Goal: Obtain resource: Obtain resource

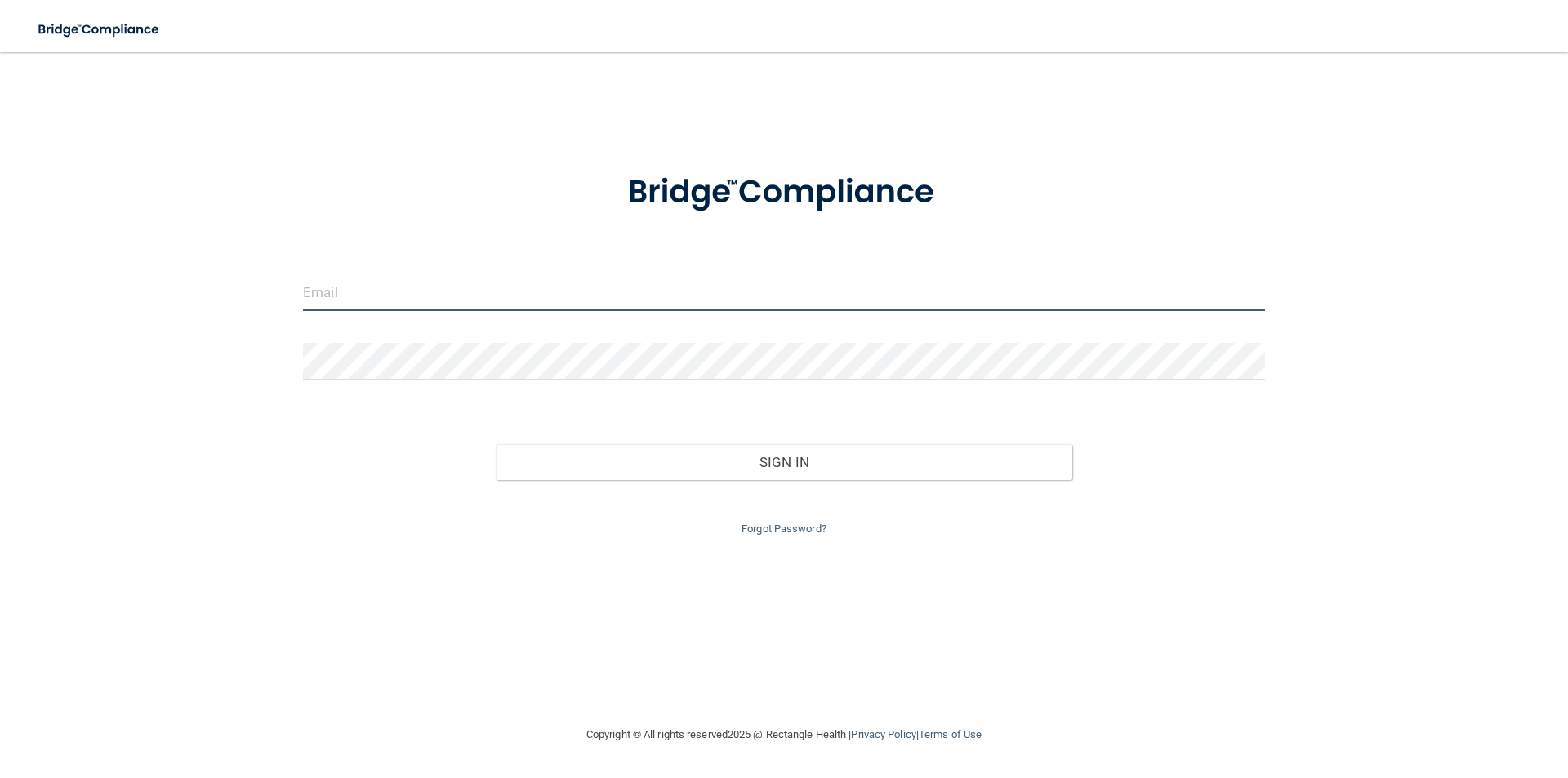
type input "[PERSON_NAME][EMAIL_ADDRESS][DOMAIN_NAME]"
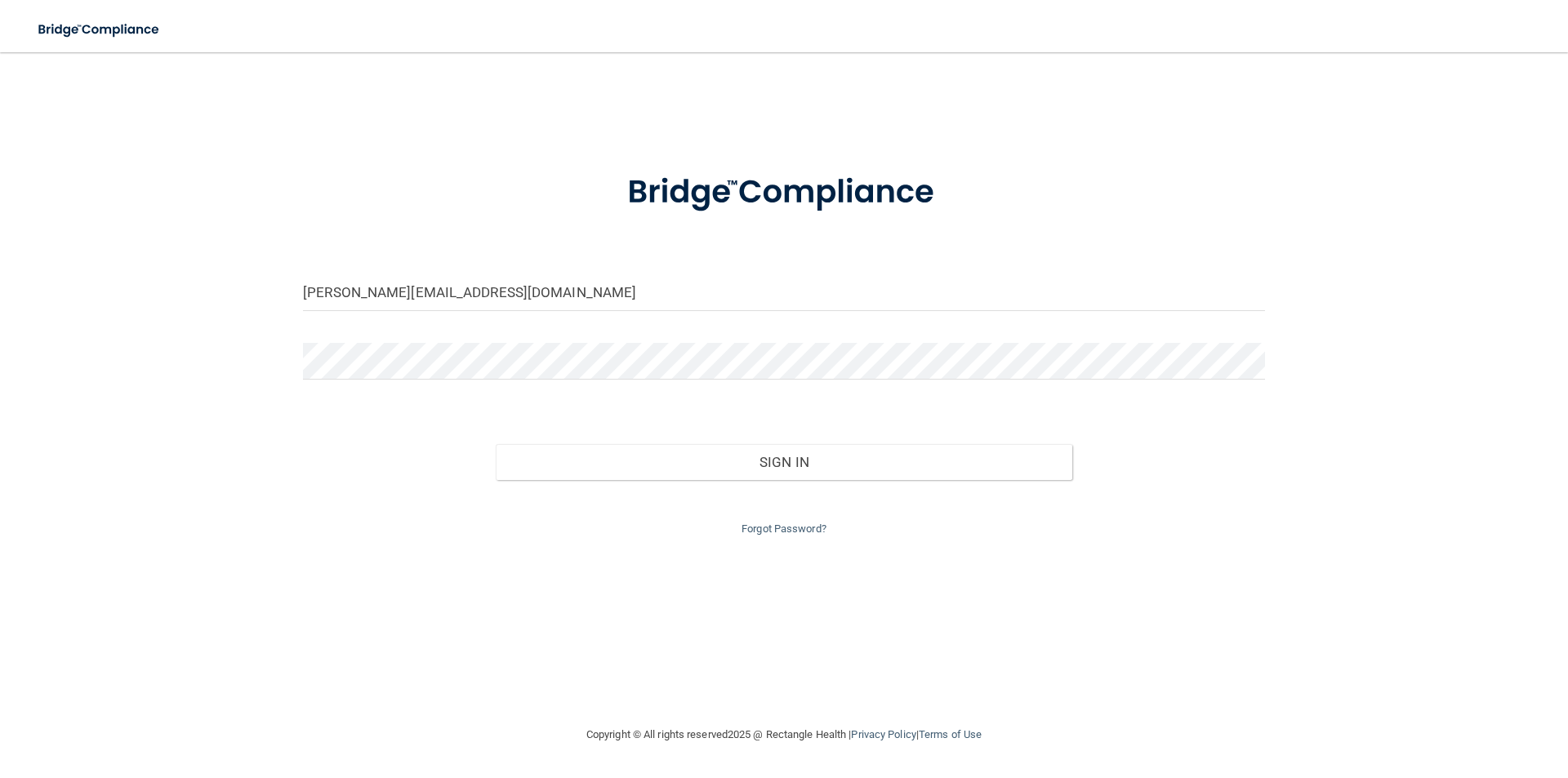
click at [742, 480] on div "Forgot Password?" at bounding box center [784, 509] width 986 height 59
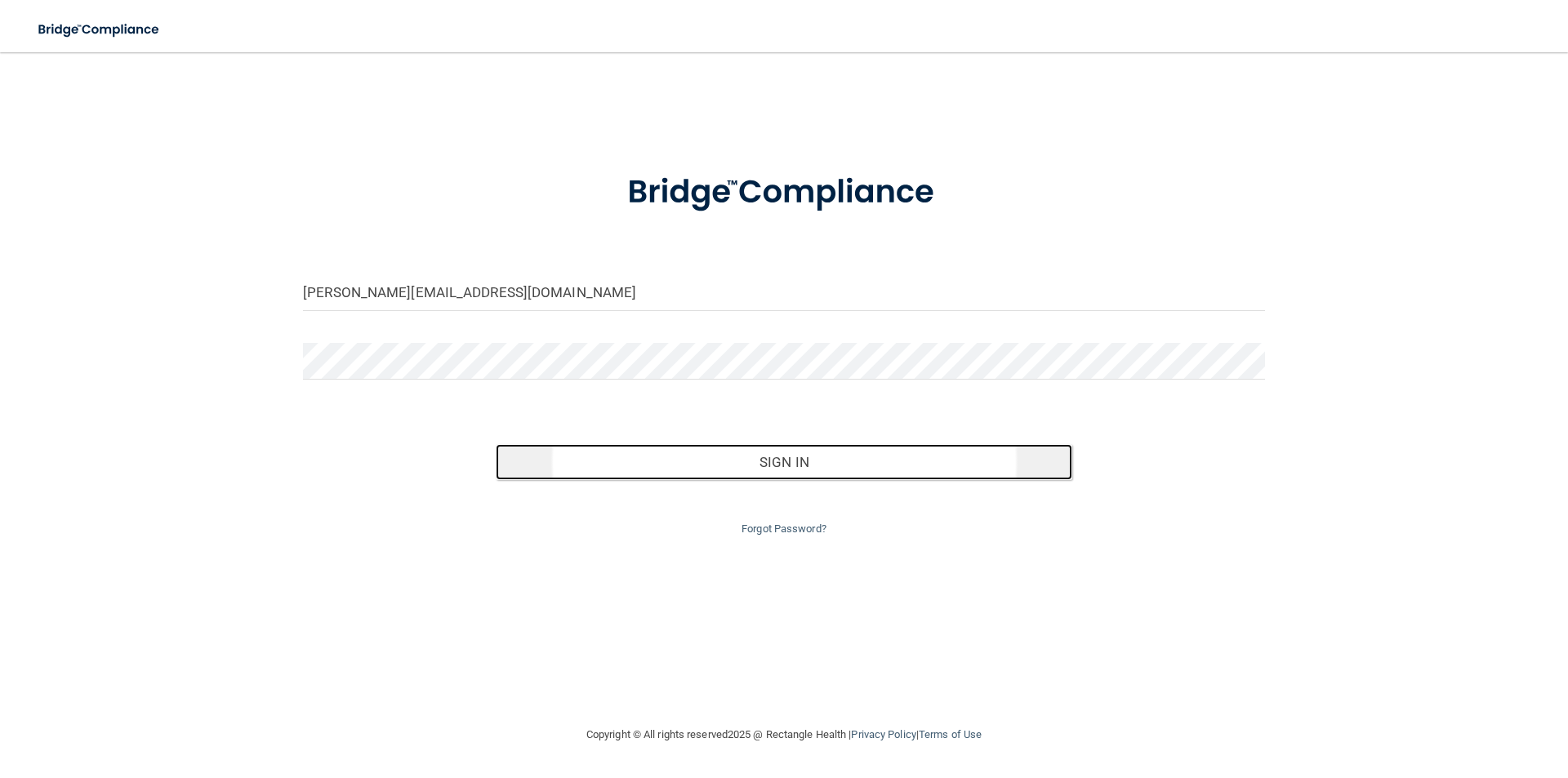
click at [775, 469] on button "Sign In" at bounding box center [784, 461] width 577 height 36
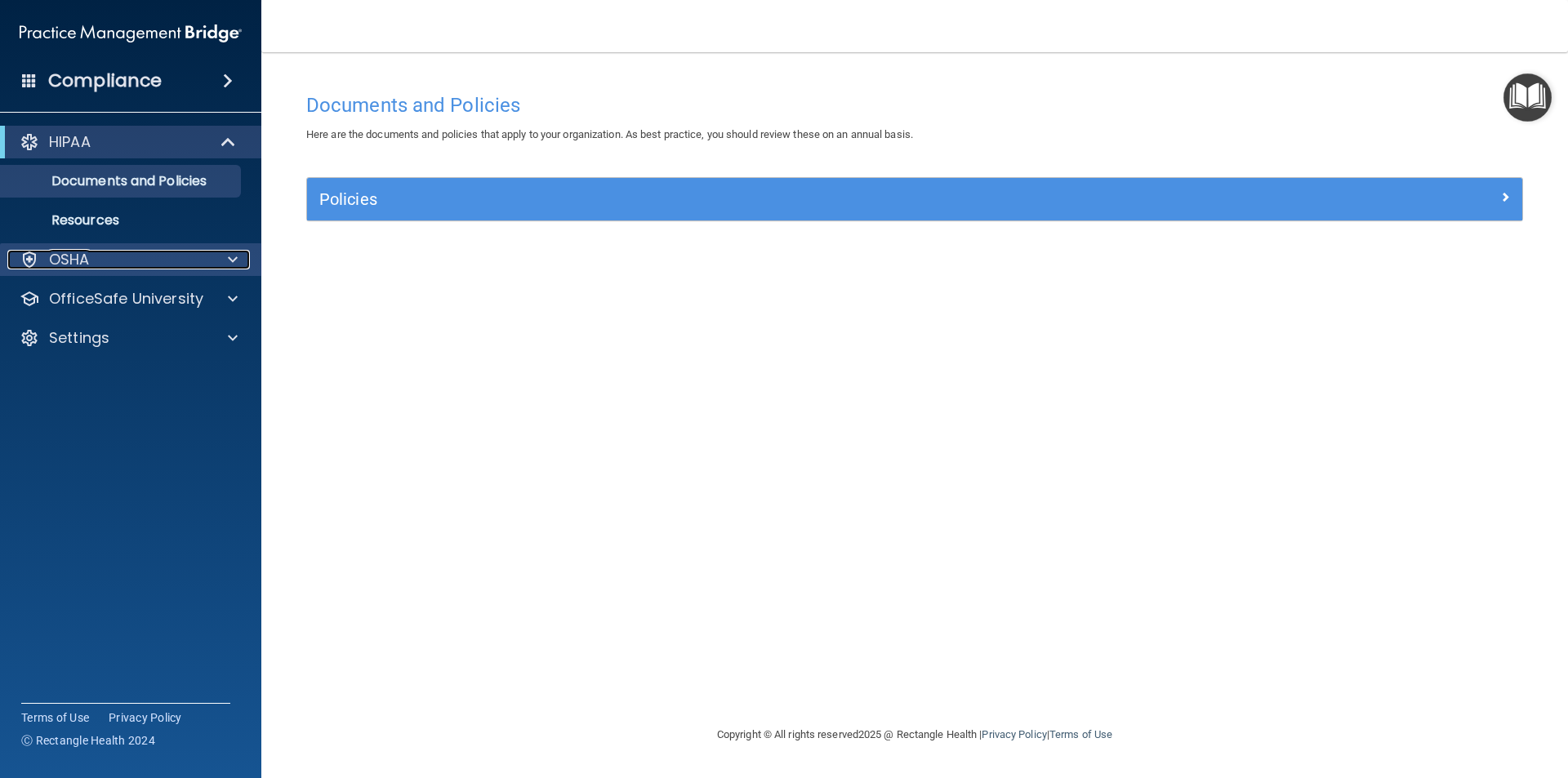
click at [165, 259] on div "OSHA" at bounding box center [108, 259] width 203 height 20
click at [230, 262] on span at bounding box center [232, 259] width 10 height 20
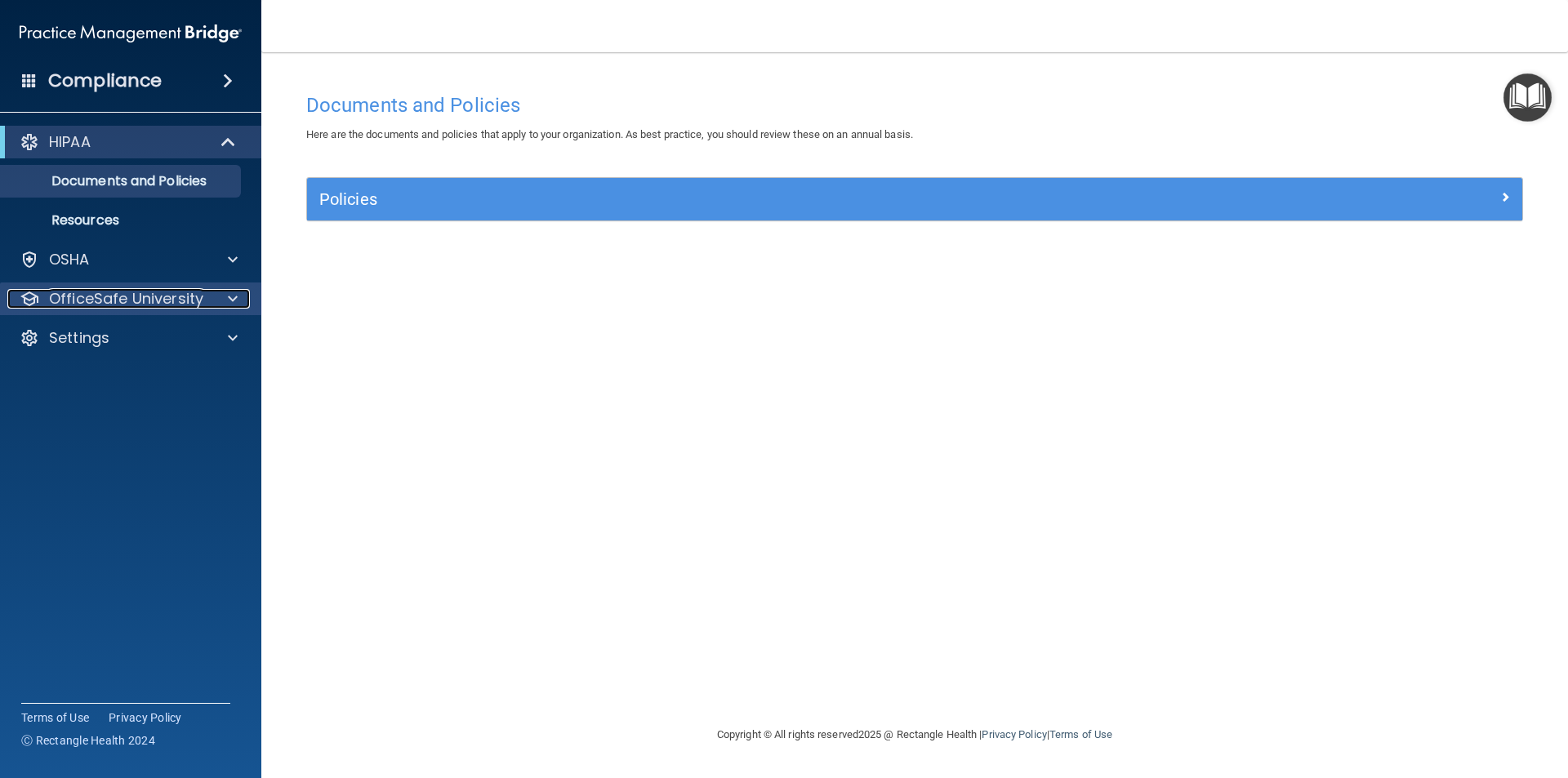
click at [234, 291] on span at bounding box center [232, 298] width 10 height 20
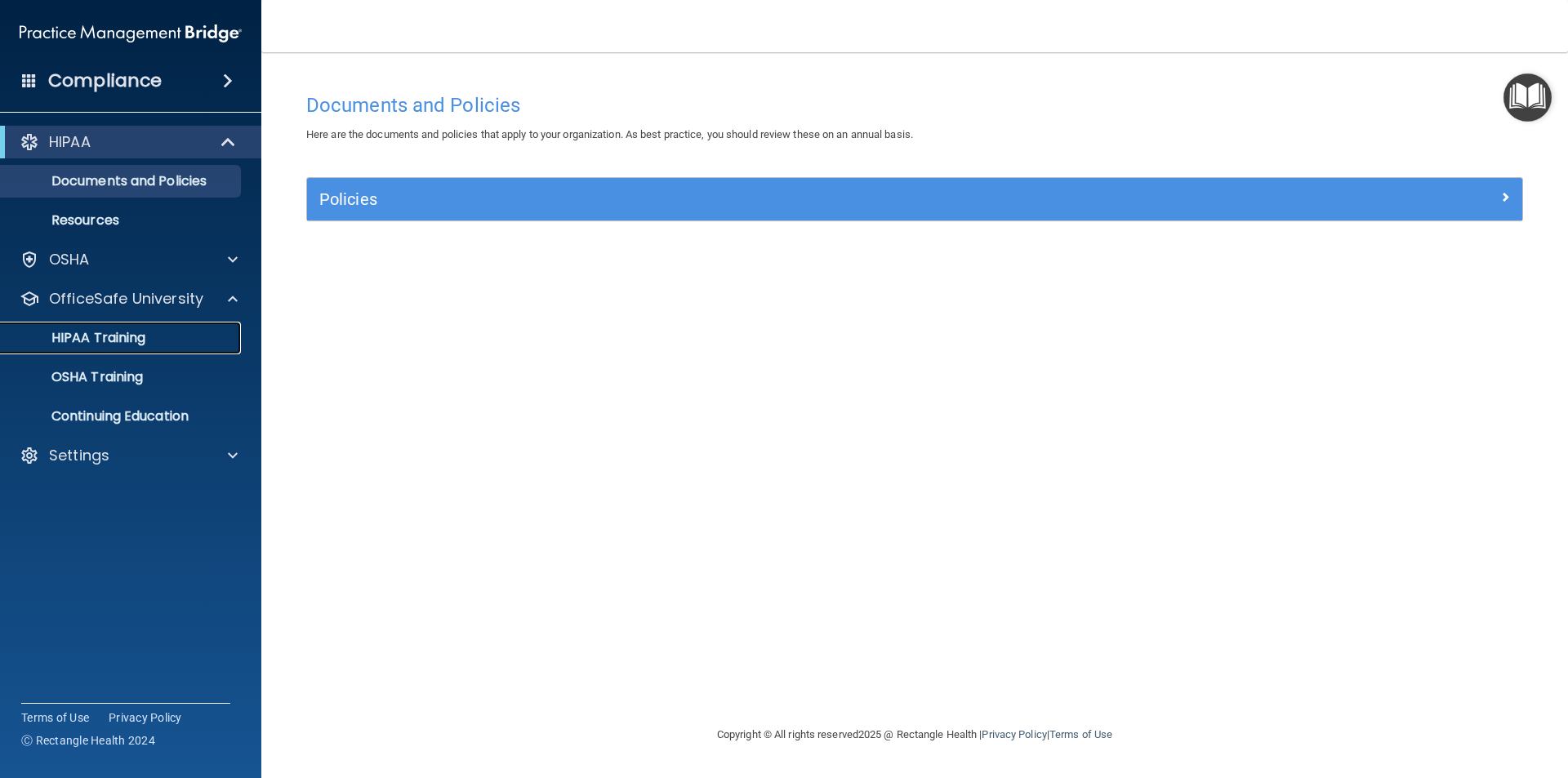
drag, startPoint x: 125, startPoint y: 339, endPoint x: 132, endPoint y: 330, distance: 11.4
click at [124, 338] on p "HIPAA Training" at bounding box center [77, 338] width 135 height 17
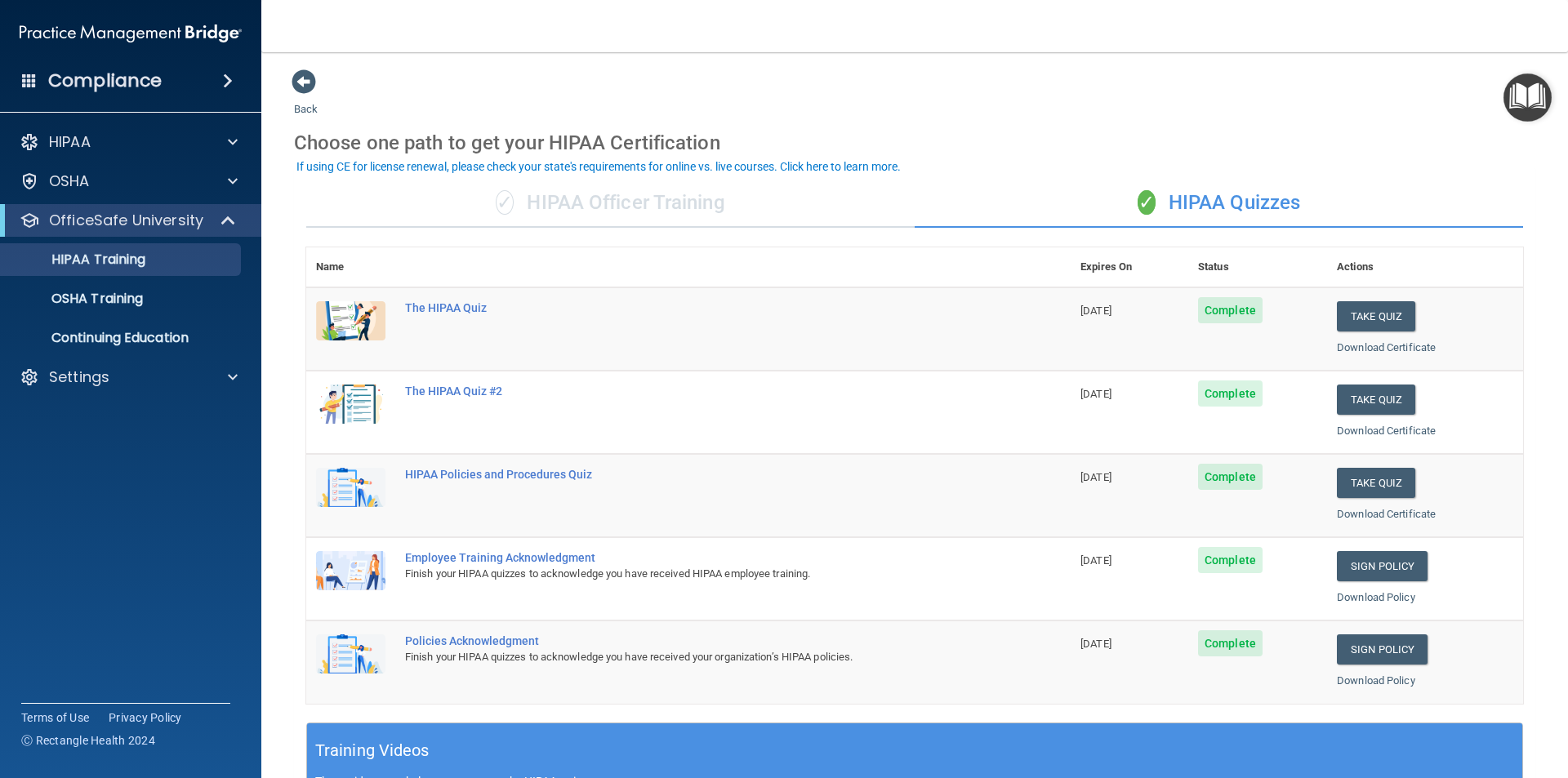
click at [596, 199] on div "✓ HIPAA Officer Training" at bounding box center [610, 203] width 609 height 49
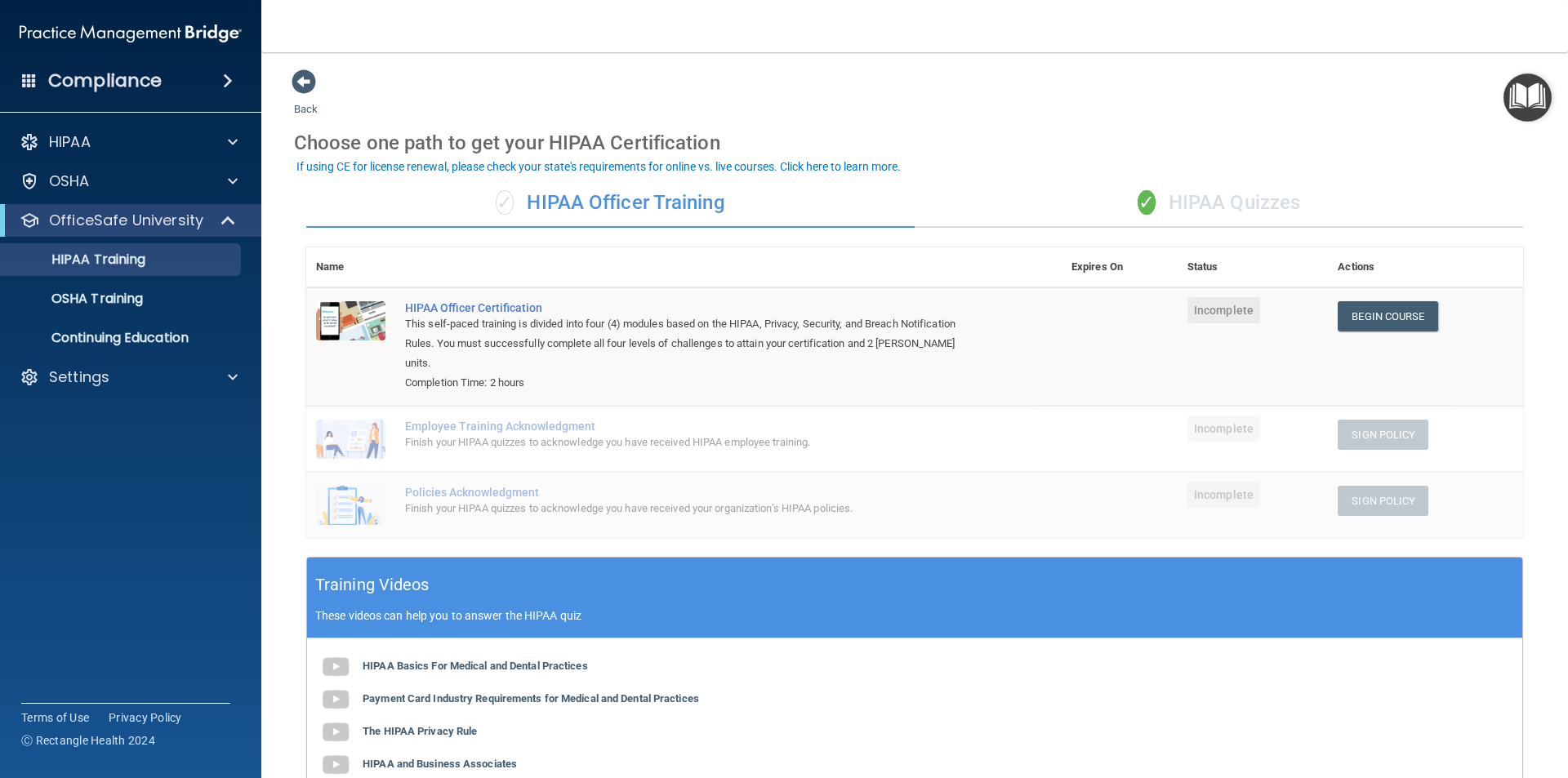
click at [881, 732] on div "HIPAA Basics For Medical and Dental Practices Payment Card Industry Requirement…" at bounding box center [915, 748] width 1215 height 220
click at [91, 291] on p "OSHA Training" at bounding box center [77, 298] width 132 height 17
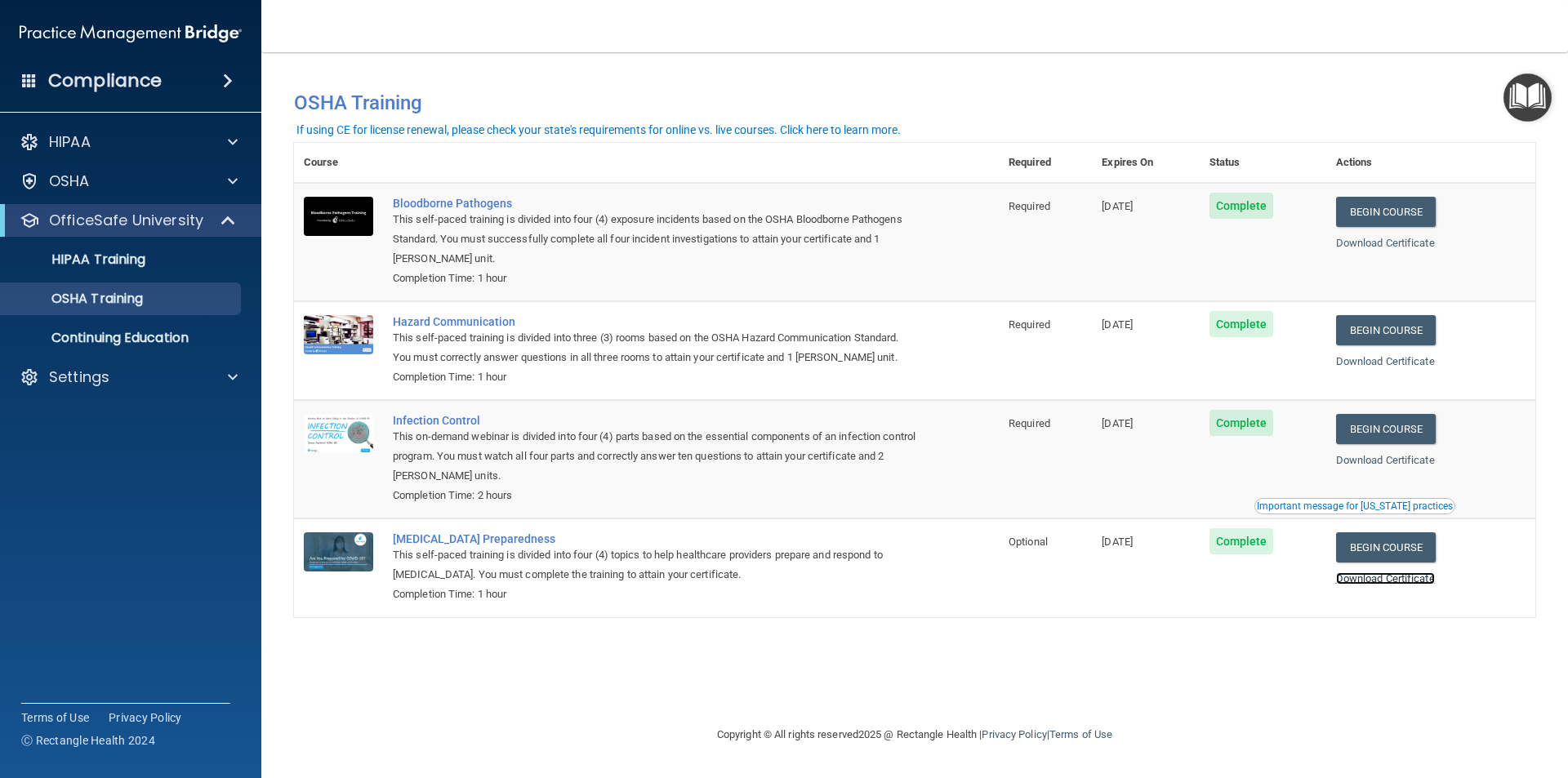
click at [1388, 585] on link "Download Certificate" at bounding box center [1384, 578] width 98 height 12
click at [145, 280] on ul "HIPAA Training OSHA Training Continuing Education" at bounding box center [131, 295] width 296 height 117
click at [149, 272] on link "HIPAA Training" at bounding box center [111, 259] width 257 height 33
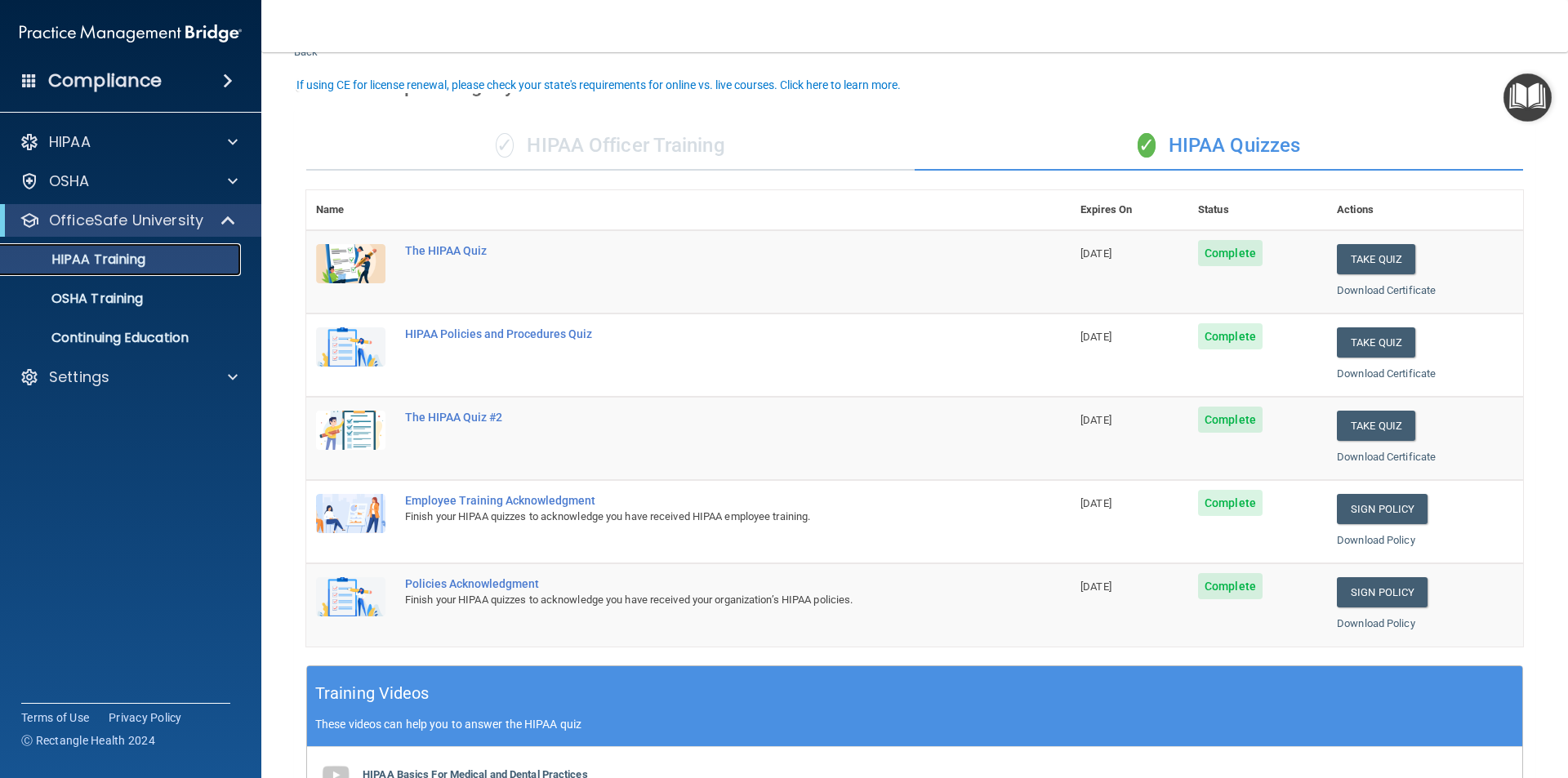
scroll to position [82, 0]
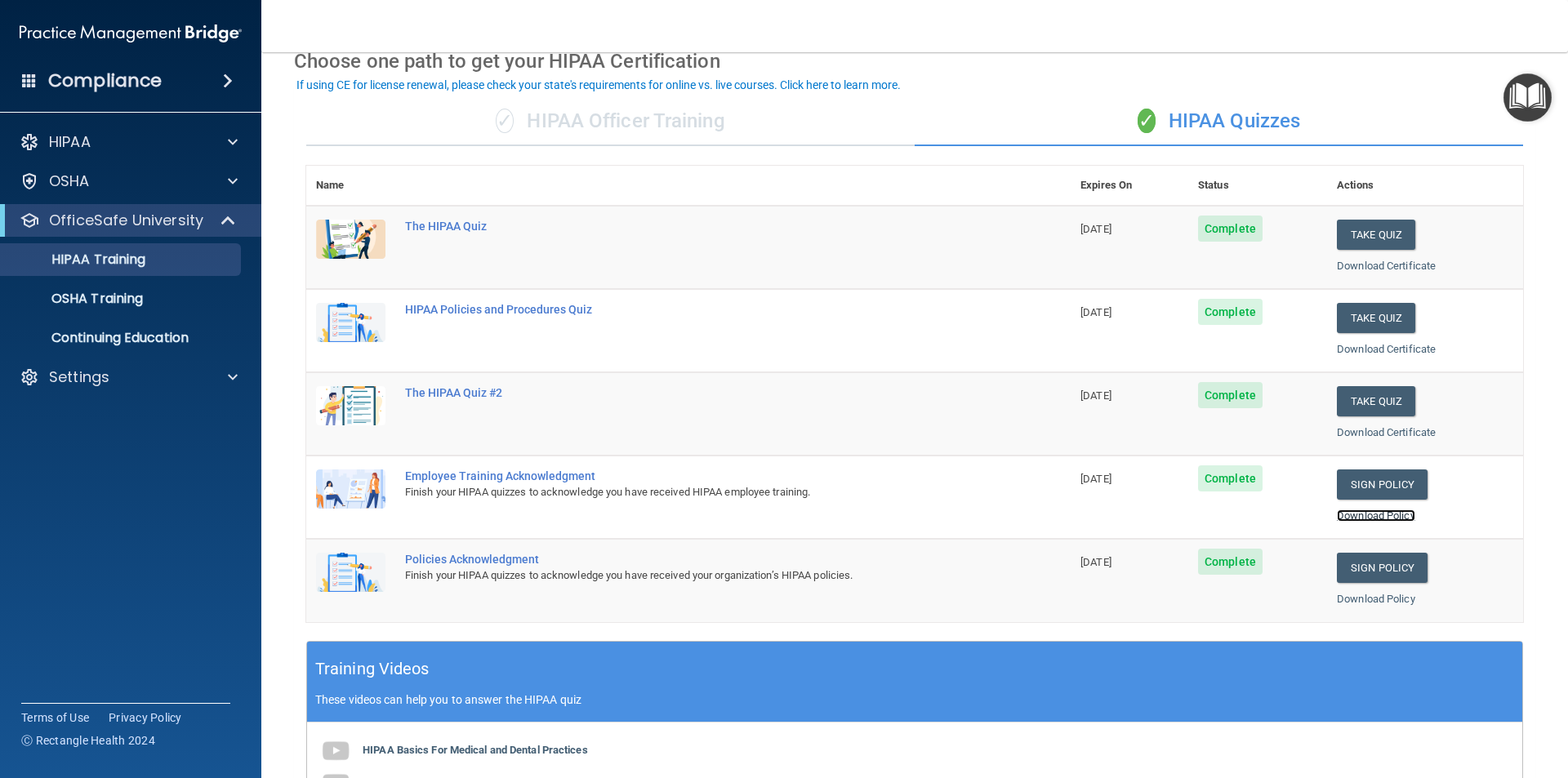
click at [1348, 513] on link "Download Policy" at bounding box center [1376, 515] width 78 height 12
click at [1387, 601] on link "Download Policy" at bounding box center [1376, 599] width 78 height 12
click at [966, 28] on nav "Toggle navigation [PERSON_NAME] [PERSON_NAME][EMAIL_ADDRESS][DOMAIN_NAME] Manag…" at bounding box center [914, 26] width 1307 height 52
click at [999, 701] on p "These videos can help you to answer the HIPAA quiz" at bounding box center [914, 699] width 1199 height 13
